Goal: Task Accomplishment & Management: Complete application form

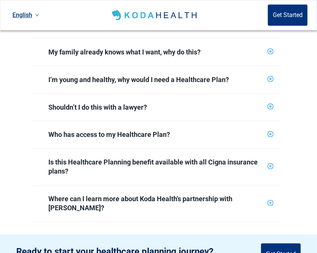
scroll to position [345, 0]
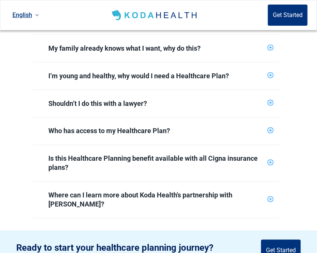
click at [269, 103] on icon "plus-circle" at bounding box center [270, 103] width 5 height 5
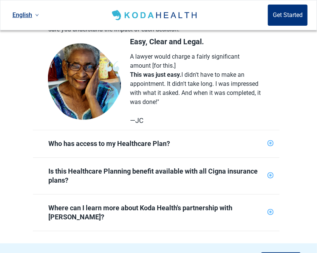
scroll to position [460, 0]
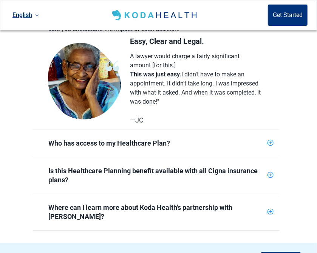
click at [267, 144] on div "Who has access to my Healthcare Plan?" at bounding box center [156, 143] width 247 height 27
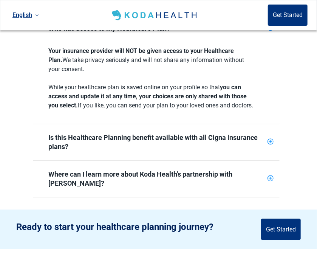
scroll to position [576, 0]
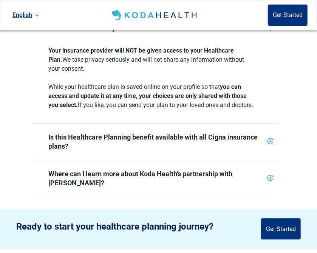
click at [262, 150] on div "Is this Healthcare Planning benefit available with all Cigna insurance plans?" at bounding box center [156, 142] width 216 height 18
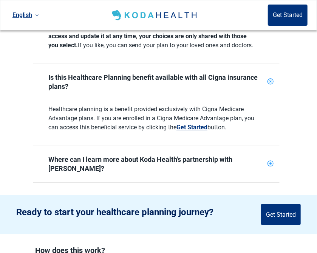
scroll to position [638, 0]
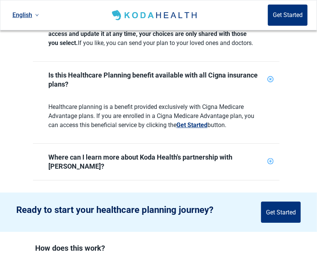
click at [268, 164] on icon "plus-circle" at bounding box center [271, 161] width 6 height 6
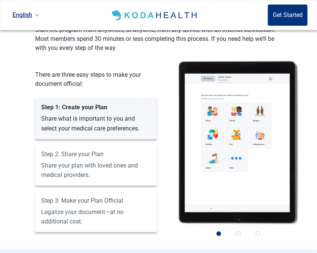
scroll to position [904, 0]
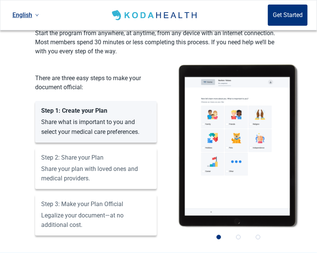
click at [139, 133] on label "Step 1: Create your Plan Share what is important to you and select your medical…" at bounding box center [96, 121] width 110 height 28
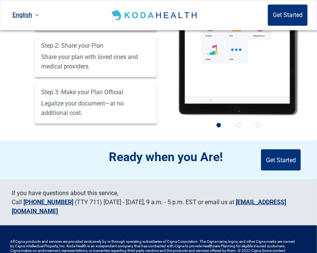
scroll to position [1018, 0]
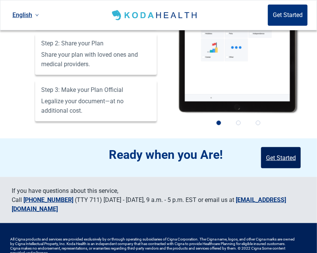
click at [279, 151] on button "Get Started" at bounding box center [281, 157] width 40 height 21
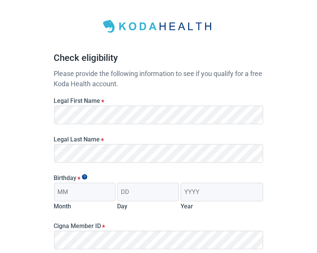
scroll to position [26, 0]
